Goal: Task Accomplishment & Management: Manage account settings

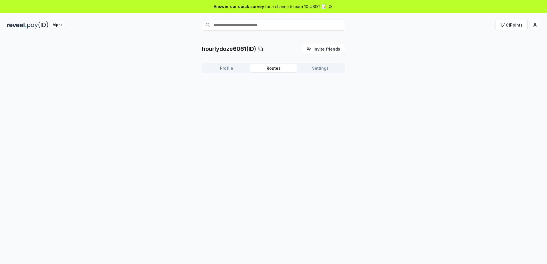
click at [271, 68] on button "Routes" at bounding box center [273, 68] width 47 height 8
click at [226, 68] on button "Profile" at bounding box center [226, 68] width 47 height 8
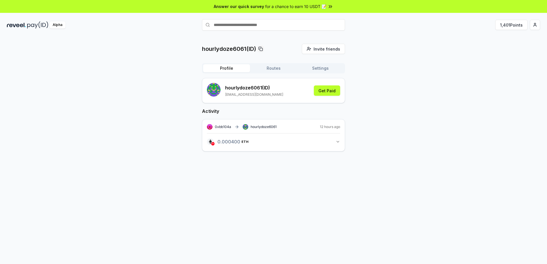
click at [337, 140] on icon "button" at bounding box center [338, 142] width 5 height 5
click at [390, 155] on div "hourlydoze6061(ID) Invite friends Invite Profile Routes Settings hourlydoze6061…" at bounding box center [273, 102] width 533 height 117
click at [325, 68] on button "Settings" at bounding box center [320, 68] width 47 height 8
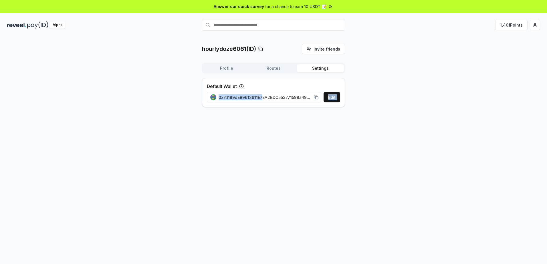
drag, startPoint x: 261, startPoint y: 94, endPoint x: 322, endPoint y: 102, distance: 61.7
click at [322, 102] on div "Edit 0x7d199dEB9613611E7EA2BDC553771599a49c208D" at bounding box center [273, 97] width 133 height 10
drag, startPoint x: 322, startPoint y: 102, endPoint x: 282, endPoint y: 96, distance: 40.5
click at [282, 96] on span "0x7d199dEB9613611E7EA2BDC553771599a49c208D" at bounding box center [265, 97] width 93 height 6
click at [316, 96] on rect at bounding box center [316, 97] width 3 height 3
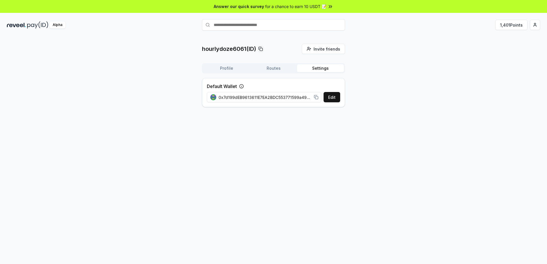
click at [227, 66] on button "Profile" at bounding box center [226, 68] width 47 height 8
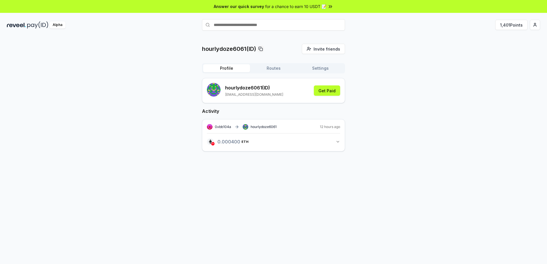
click at [330, 5] on icon at bounding box center [331, 7] width 6 height 6
click at [400, 135] on div "hourlydoze6061(ID) Invite friends Invite Profile Routes Settings hourlydoze6061…" at bounding box center [273, 102] width 533 height 117
click at [507, 25] on button "1,401 Points" at bounding box center [511, 25] width 32 height 10
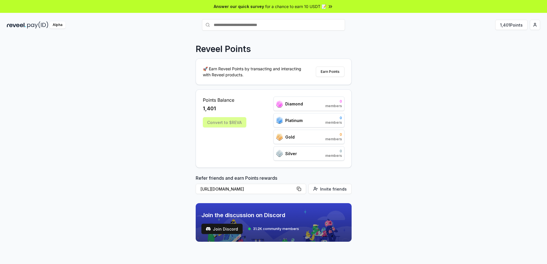
click at [167, 129] on div "Reveel Points 🚀 Earn Reveel Points by transacting and interacting with Reveel p…" at bounding box center [273, 156] width 547 height 248
click at [229, 123] on div "Convert to $REVA" at bounding box center [224, 122] width 43 height 10
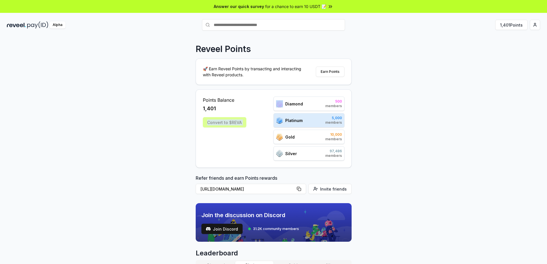
click at [229, 123] on div "Convert to $REVA" at bounding box center [224, 122] width 43 height 10
drag, startPoint x: 229, startPoint y: 123, endPoint x: 130, endPoint y: 122, distance: 98.4
click at [130, 122] on div "Reveel Points 🚀 Earn Reveel Points by transacting and interacting with Reveel p…" at bounding box center [273, 156] width 547 height 248
click at [313, 112] on div "Diamond 500 members Platinum 5,000 members Gold 10,000 members Silver 97,486 me…" at bounding box center [309, 129] width 71 height 64
click at [317, 117] on div "Platinum 5,000 members" at bounding box center [309, 120] width 71 height 14
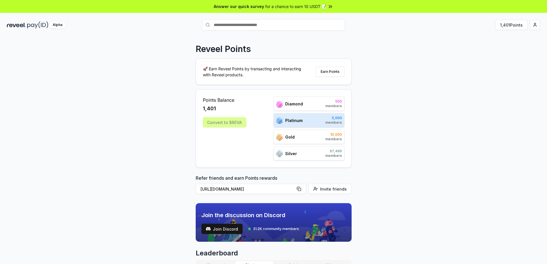
click at [314, 104] on div "Diamond 500 members" at bounding box center [309, 104] width 71 height 14
click at [308, 132] on div "Gold 10,000 members" at bounding box center [309, 137] width 71 height 14
click at [311, 136] on div "Gold 10,000 members" at bounding box center [309, 137] width 71 height 14
click at [87, 85] on div "Reveel Points 🚀 Earn Reveel Points by transacting and interacting with Reveel p…" at bounding box center [273, 156] width 547 height 248
